Goal: Information Seeking & Learning: Learn about a topic

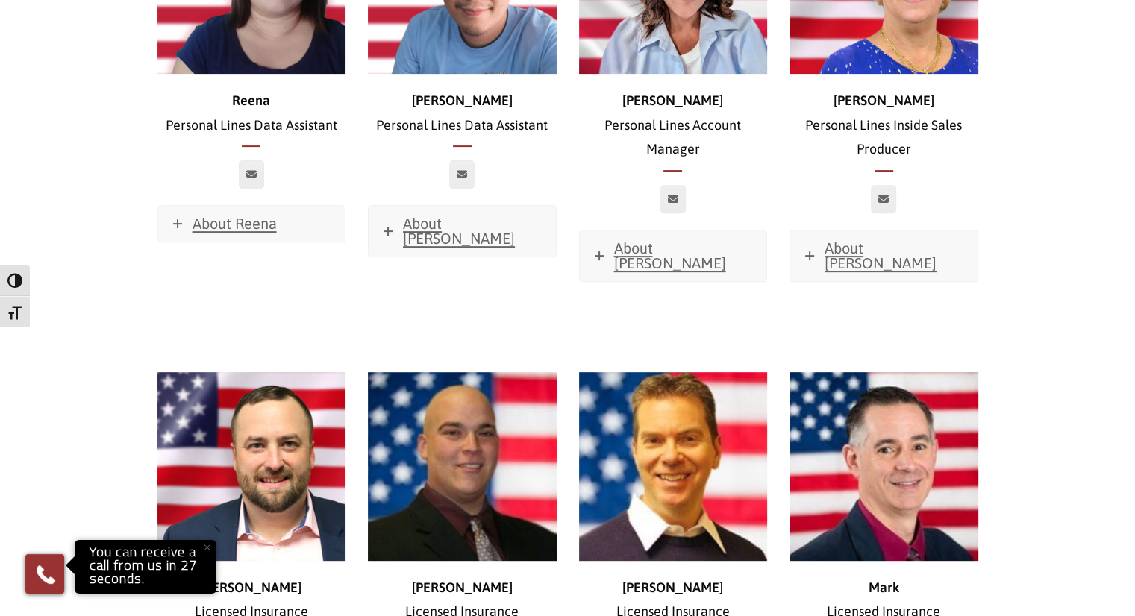
scroll to position [6194, 0]
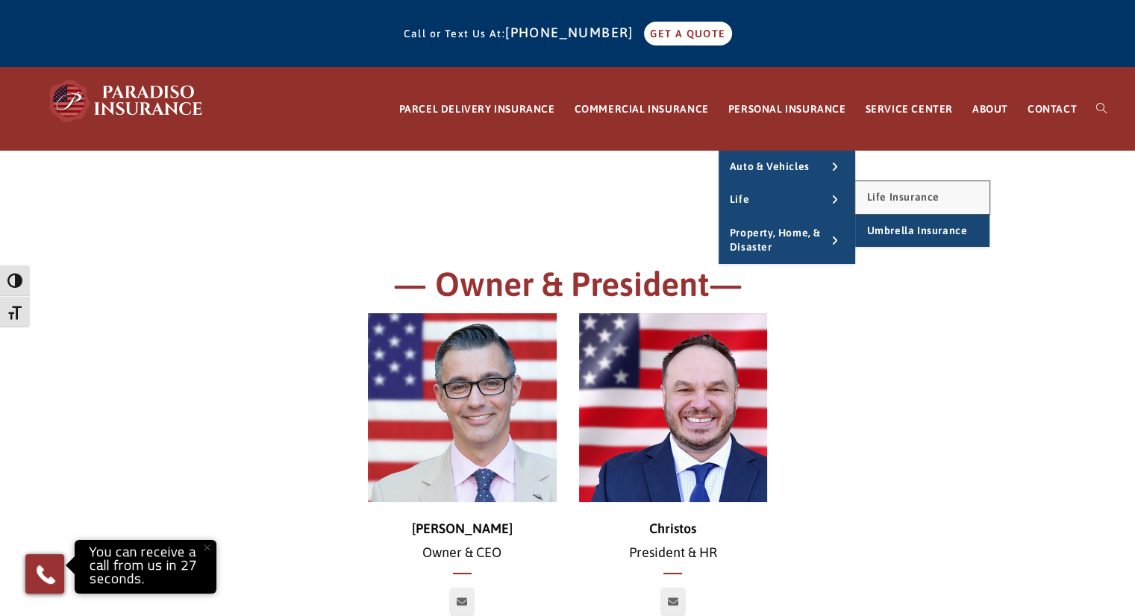
click at [918, 199] on span "Life Insurance" at bounding box center [902, 197] width 72 height 12
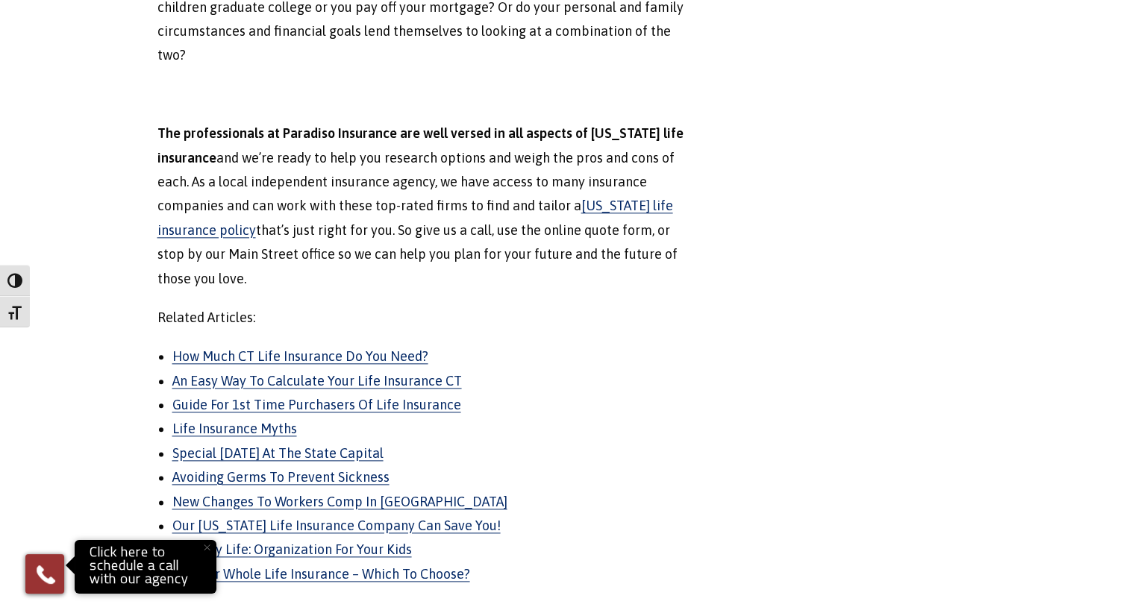
scroll to position [1717, 0]
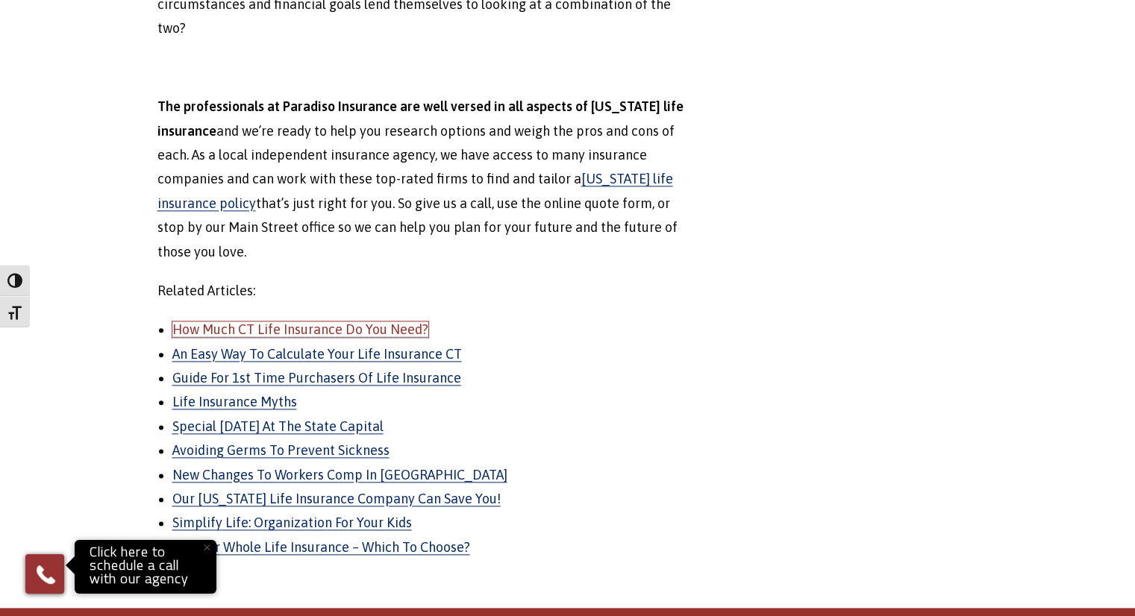
click at [319, 322] on link "How Much CT Life Insurance Do You Need?" at bounding box center [300, 330] width 256 height 16
